Goal: Task Accomplishment & Management: Manage account settings

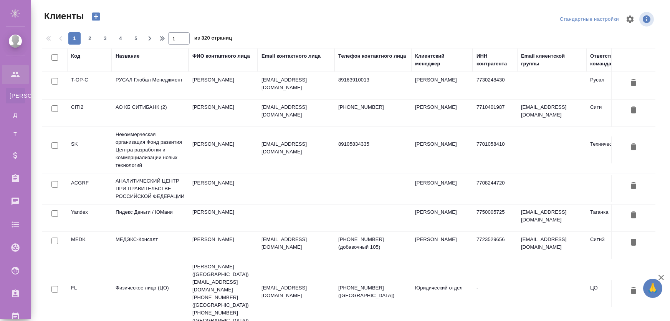
select select "RU"
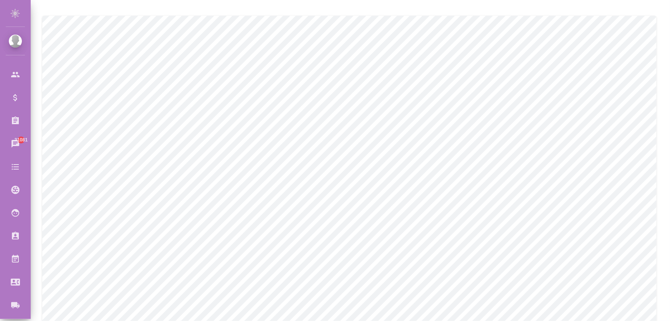
scroll to position [35, 0]
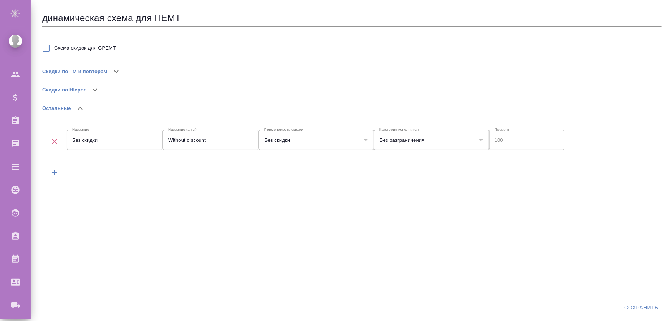
click at [102, 72] on button "Скидки по ТМ и повторам" at bounding box center [74, 71] width 65 height 18
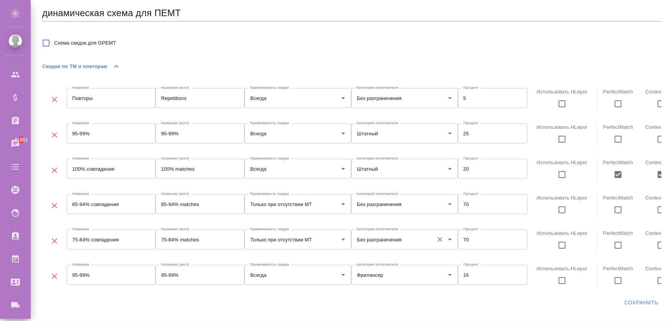
click at [394, 247] on div "Без разграничения Категория исполнителя" at bounding box center [404, 239] width 107 height 20
click at [465, 244] on input "70" at bounding box center [493, 239] width 70 height 20
click at [563, 248] on input "Использовать HLepor" at bounding box center [562, 245] width 16 height 16
checkbox input "true"
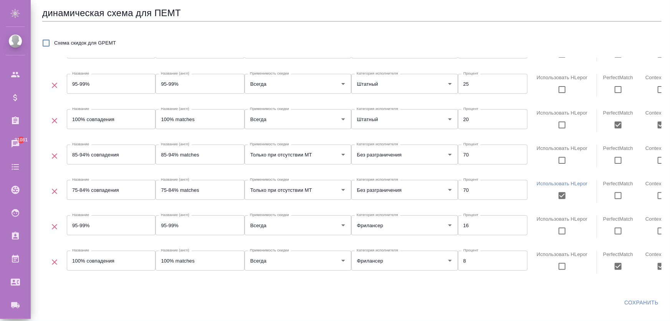
scroll to position [67, 0]
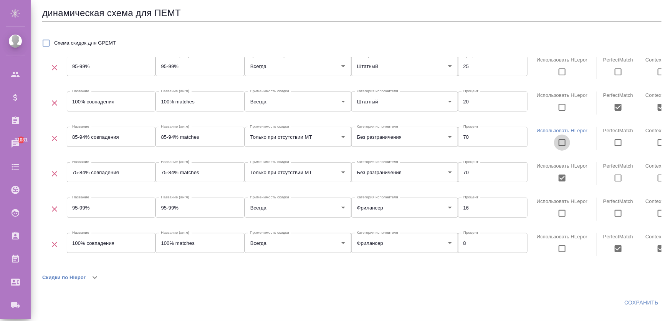
click at [562, 141] on input "Использовать HLepor" at bounding box center [562, 142] width 16 height 16
checkbox input "true"
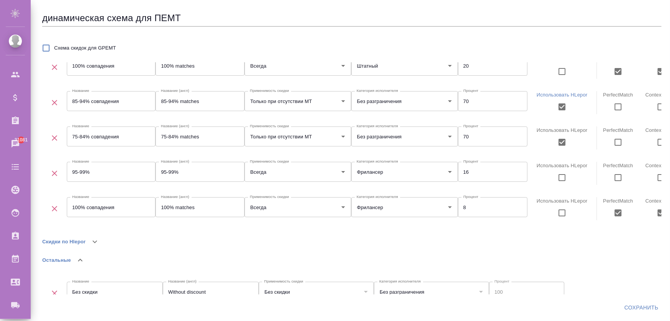
scroll to position [114, 0]
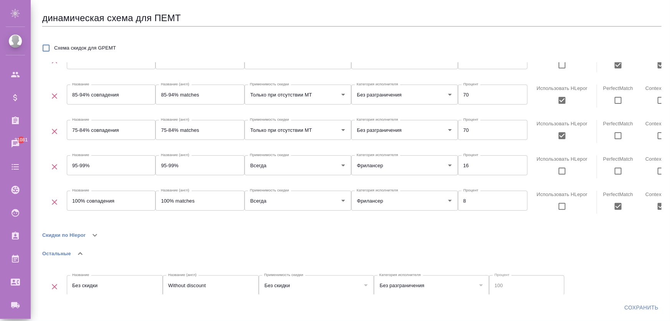
click at [80, 239] on button "Скидки по Hlepor" at bounding box center [63, 235] width 43 height 18
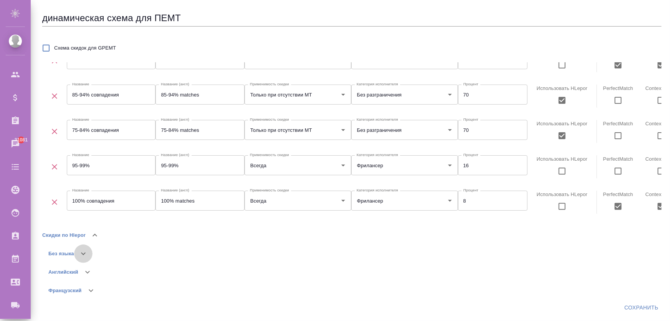
click at [77, 252] on button "button" at bounding box center [83, 253] width 18 height 18
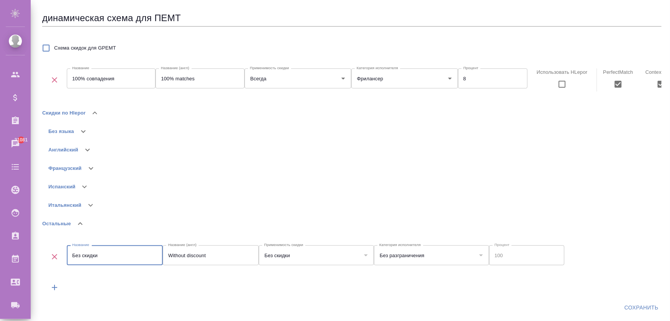
click at [75, 245] on input "Без скидки" at bounding box center [115, 255] width 96 height 20
click at [84, 127] on icon "button" at bounding box center [83, 131] width 9 height 9
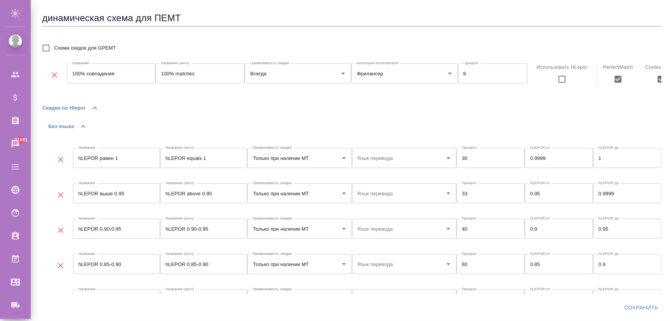
click at [84, 125] on icon "button" at bounding box center [83, 126] width 9 height 9
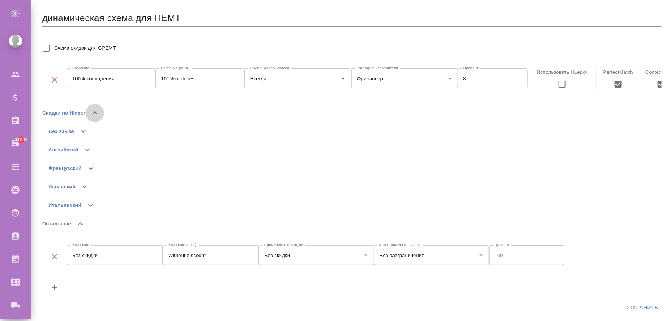
click at [94, 108] on icon "button" at bounding box center [94, 112] width 9 height 9
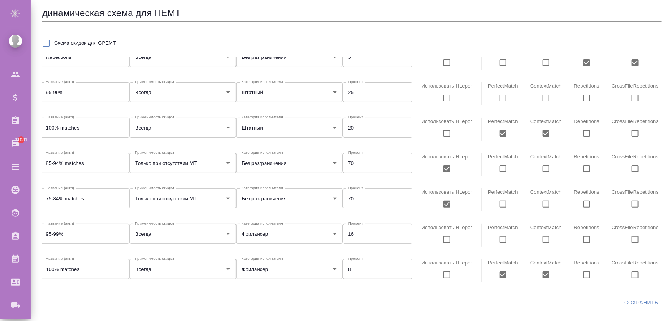
scroll to position [41, 0]
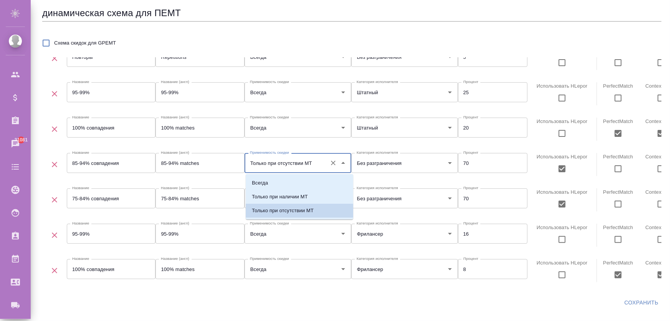
click at [280, 159] on input "Только при отсутствии МТ" at bounding box center [285, 162] width 75 height 13
click at [279, 185] on li "Всегда" at bounding box center [300, 183] width 108 height 14
type input "Всегда"
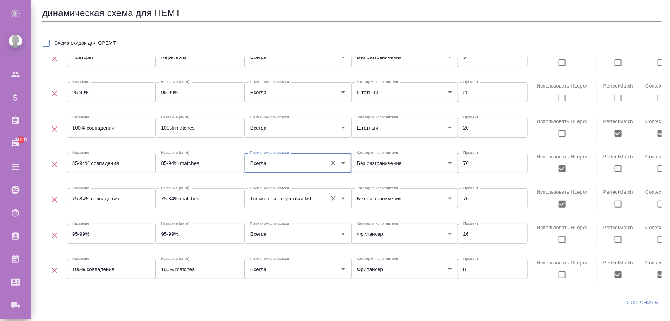
click at [283, 199] on input "Только при отсутствии МТ" at bounding box center [285, 198] width 75 height 13
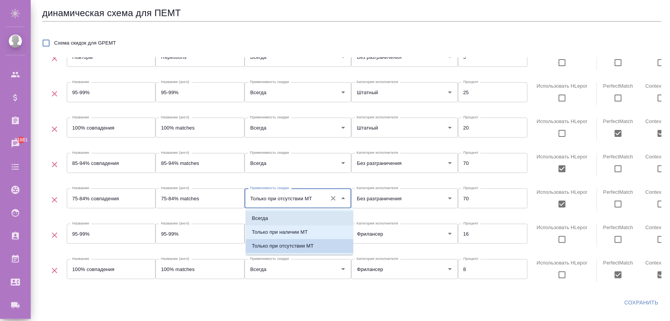
click at [285, 218] on li "Всегда" at bounding box center [300, 218] width 108 height 14
type input "Всегда"
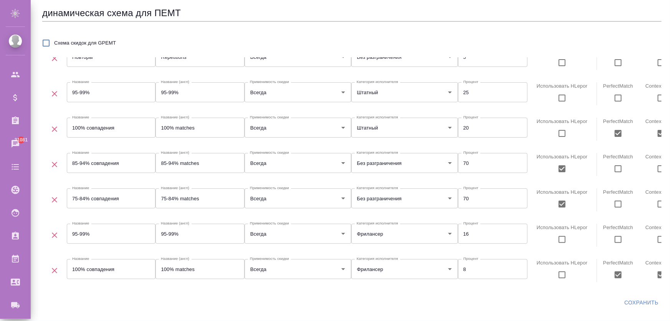
drag, startPoint x: 388, startPoint y: 289, endPoint x: 396, endPoint y: 288, distance: 8.1
click at [396, 288] on div "динамическая схема для ПЕМТ Схема скидок для GPEMT Скидки по ТМ и повторам Назв…" at bounding box center [352, 158] width 620 height 318
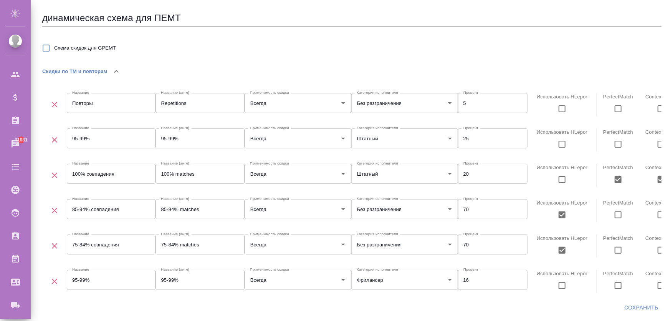
scroll to position [5, 0]
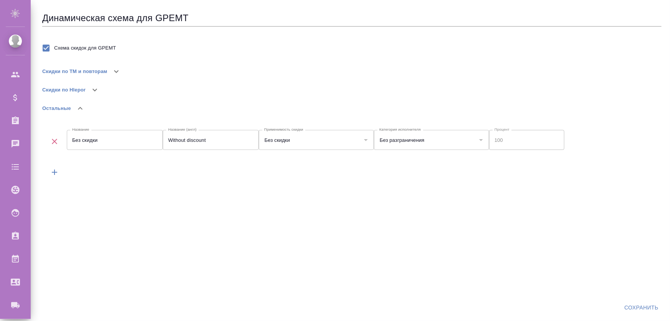
click at [99, 78] on button "Скидки по ТМ и повторам" at bounding box center [74, 71] width 65 height 18
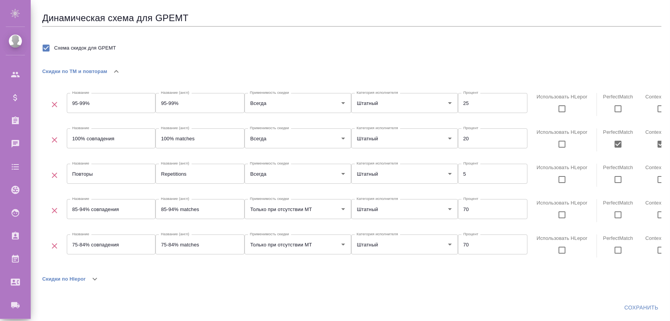
click at [103, 71] on button "Скидки по ТМ и повторам" at bounding box center [74, 71] width 65 height 18
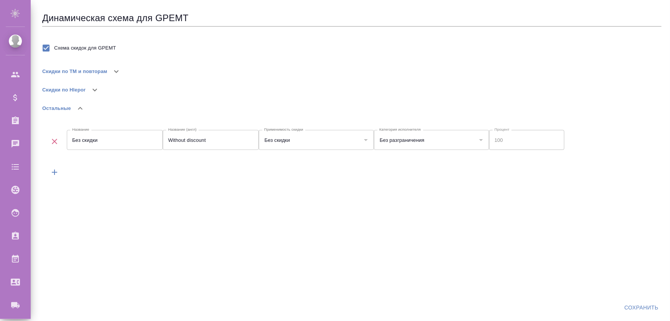
click at [108, 73] on button "button" at bounding box center [116, 71] width 18 height 18
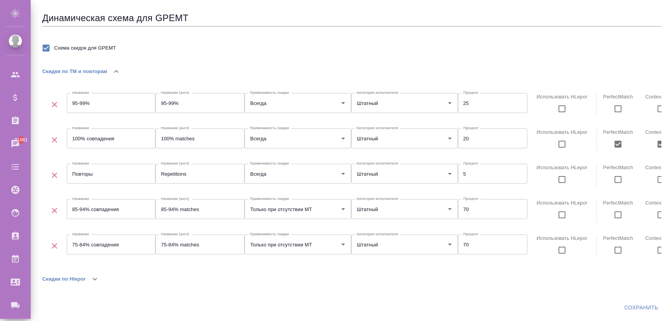
click at [207, 294] on div "Динамическая схема для GPEMT Схема скидок для GPEMT Скидки по ТМ и повторам Наз…" at bounding box center [352, 163] width 620 height 318
click at [557, 215] on input "Использовать HLepor" at bounding box center [562, 215] width 16 height 16
checkbox input "true"
click at [562, 256] on input "Использовать HLepor" at bounding box center [562, 250] width 16 height 16
checkbox input "true"
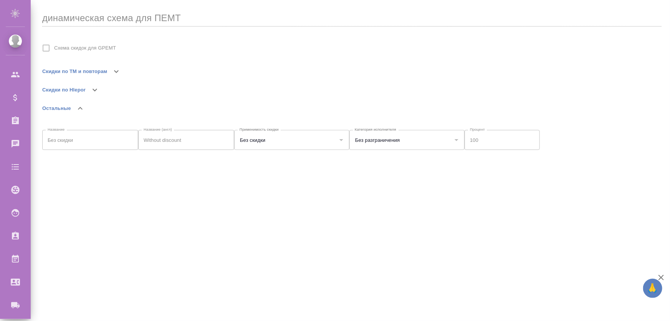
click at [82, 86] on button "Скидки по Hlepor" at bounding box center [63, 90] width 43 height 18
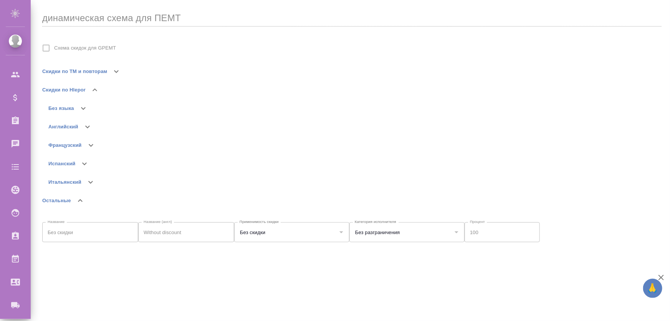
click at [91, 68] on button "Скидки по ТМ и повторам" at bounding box center [74, 71] width 65 height 18
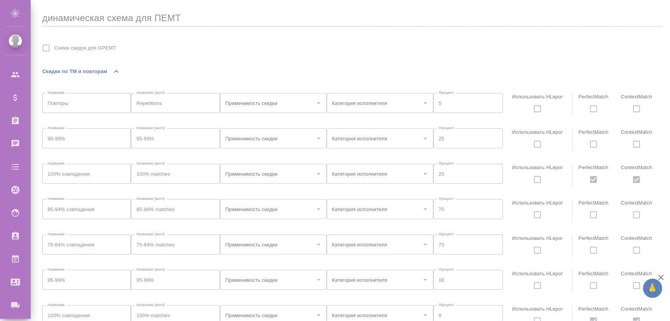
type input "Всегда"
type input "Без разграничения"
type input "Всегда"
type input "Штатный"
type input "Всегда"
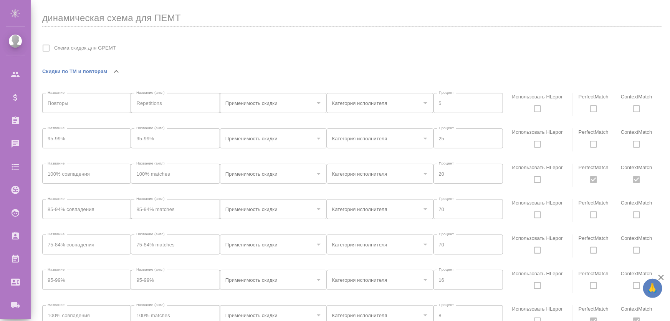
type input "Штатный"
type input "Только при отсутствии МТ"
type input "Без разграничения"
type input "Только при отсутствии МТ"
type input "Без разграничения"
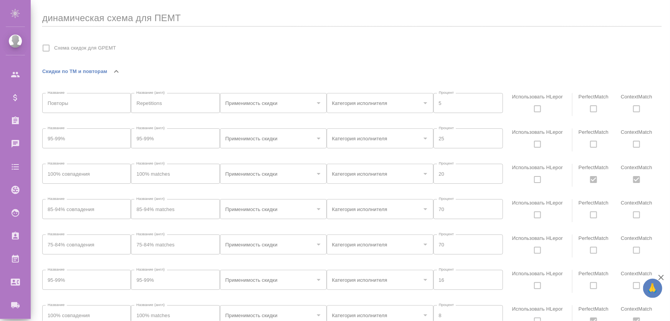
type input "Всегда"
type input "Фрилансер"
type input "Всегда"
type input "Фрилансер"
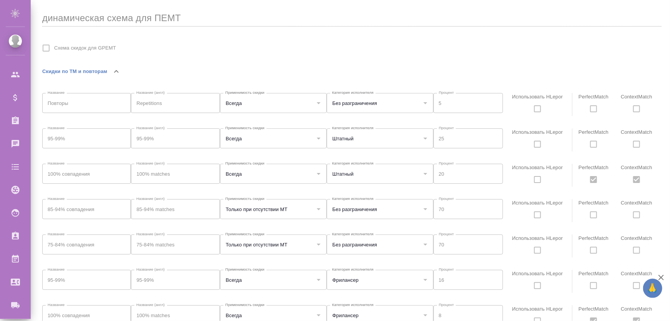
scroll to position [5, 0]
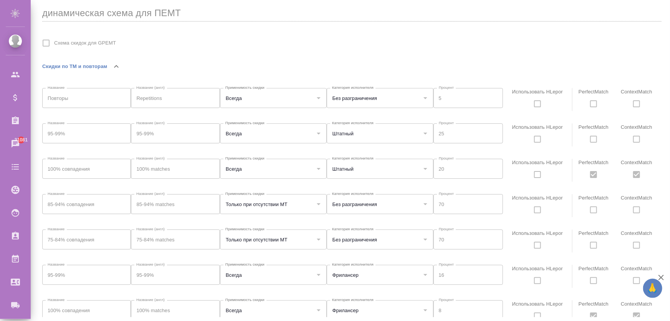
click at [542, 209] on label "Использовать HLepor" at bounding box center [537, 206] width 57 height 24
click at [537, 210] on label "Использовать HLepor" at bounding box center [537, 206] width 57 height 24
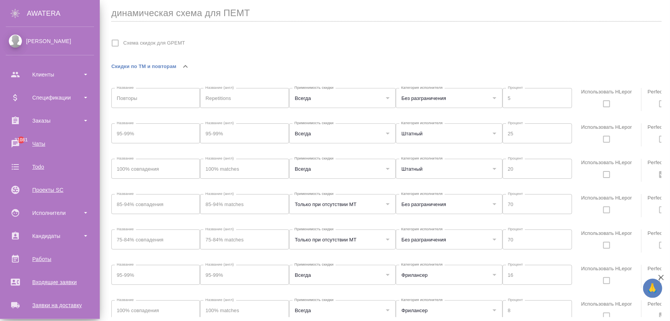
scroll to position [122, 0]
